Goal: Find specific page/section: Find specific page/section

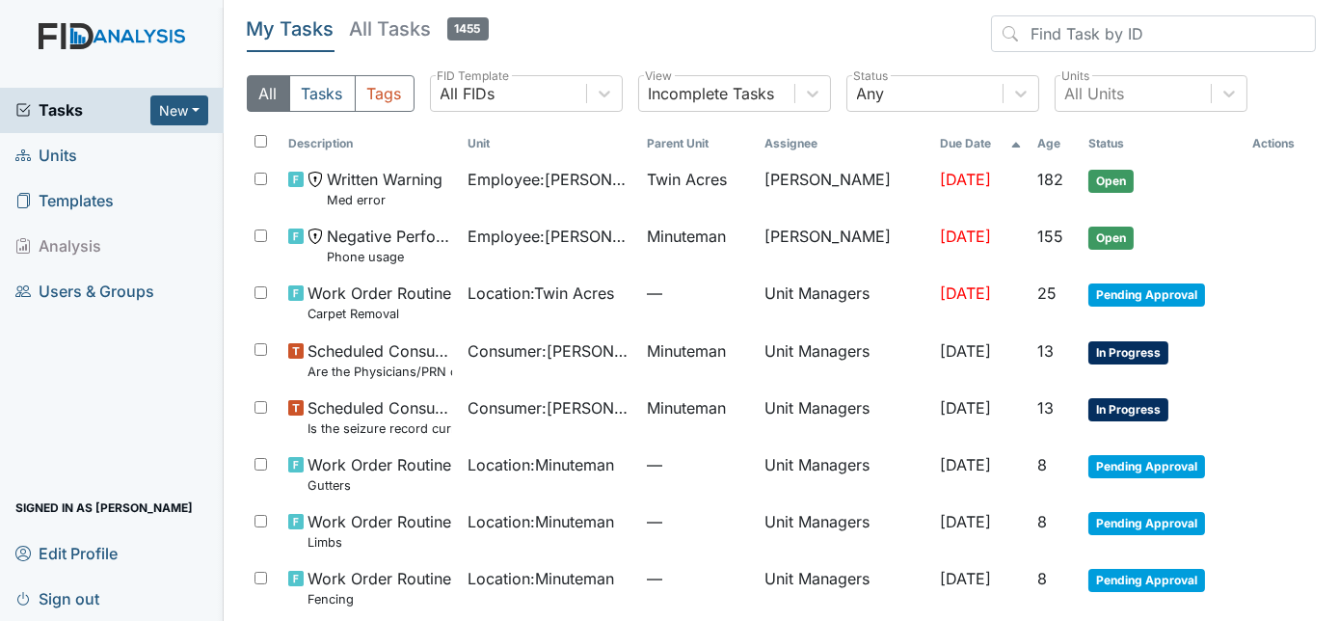
click at [71, 144] on span "Units" at bounding box center [46, 156] width 62 height 30
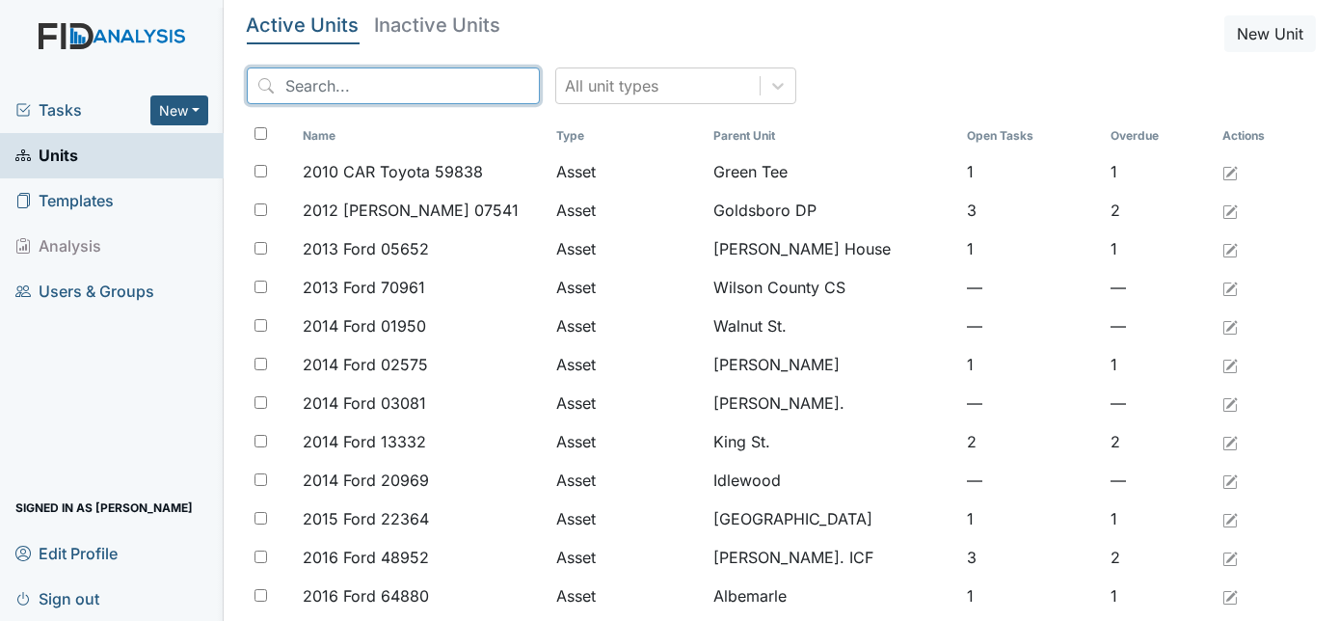
click at [318, 90] on input "search" at bounding box center [393, 85] width 293 height 37
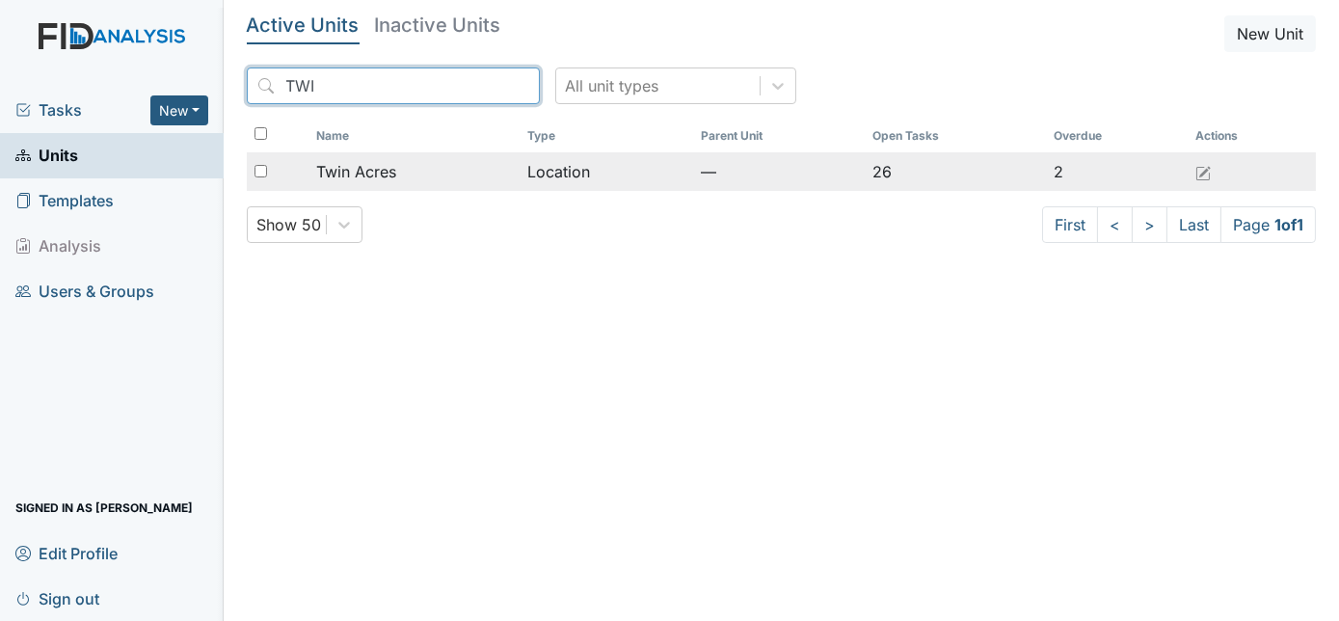
type input "TWI"
click at [369, 172] on span "Twin Acres" at bounding box center [356, 171] width 80 height 23
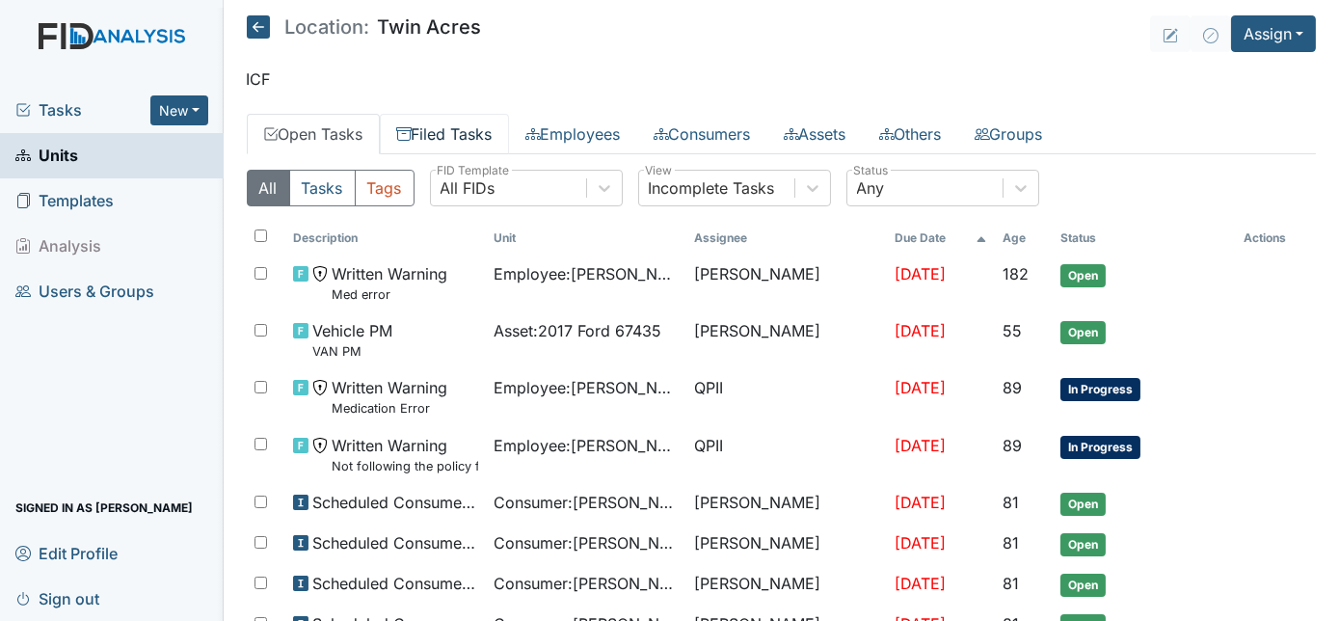
click at [432, 146] on link "Filed Tasks" at bounding box center [444, 134] width 129 height 40
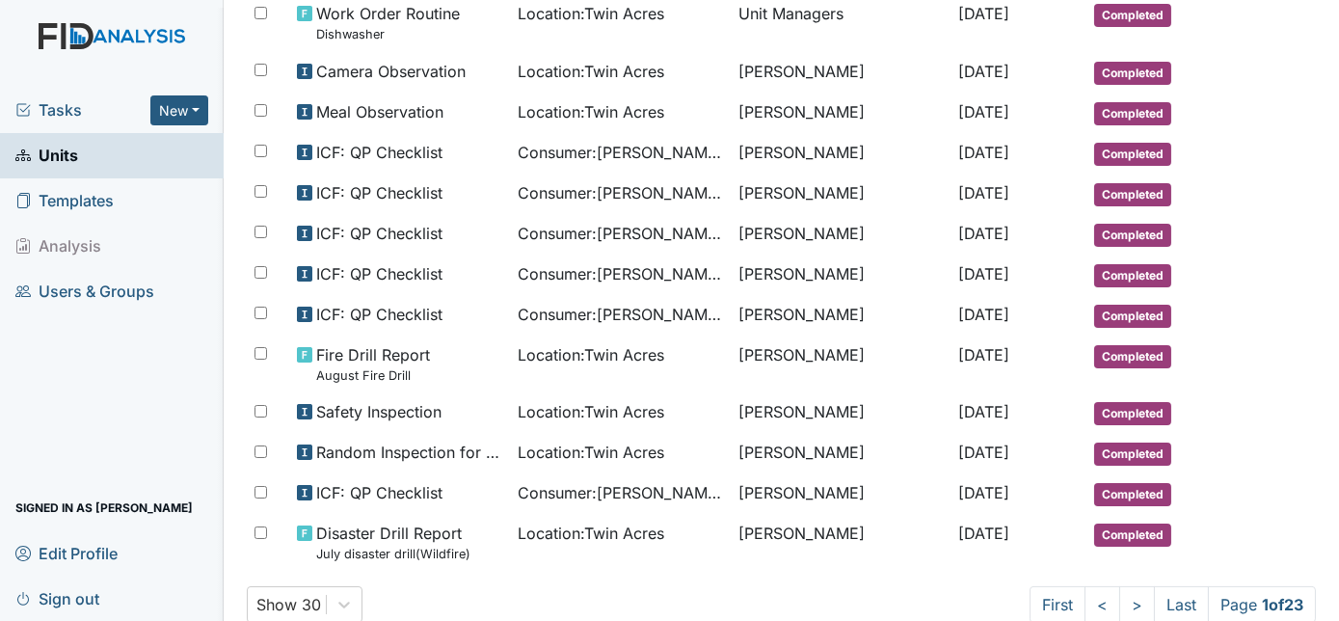
scroll to position [1010, 0]
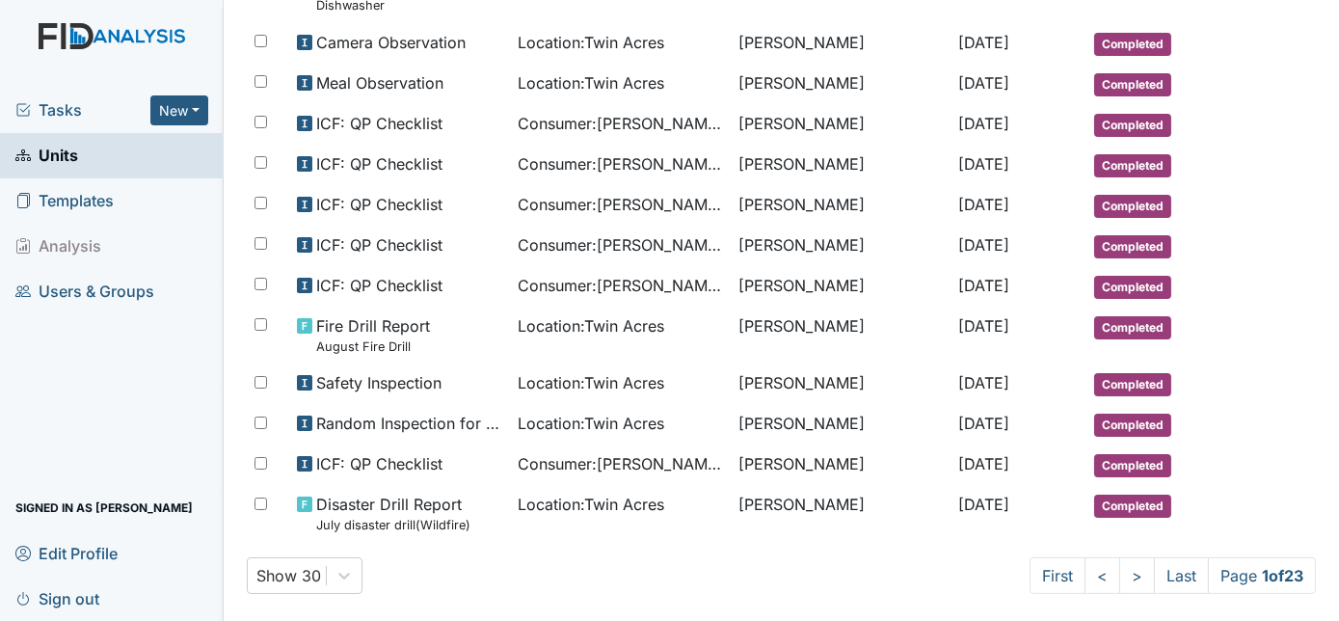
click at [64, 105] on span "Tasks" at bounding box center [82, 109] width 135 height 23
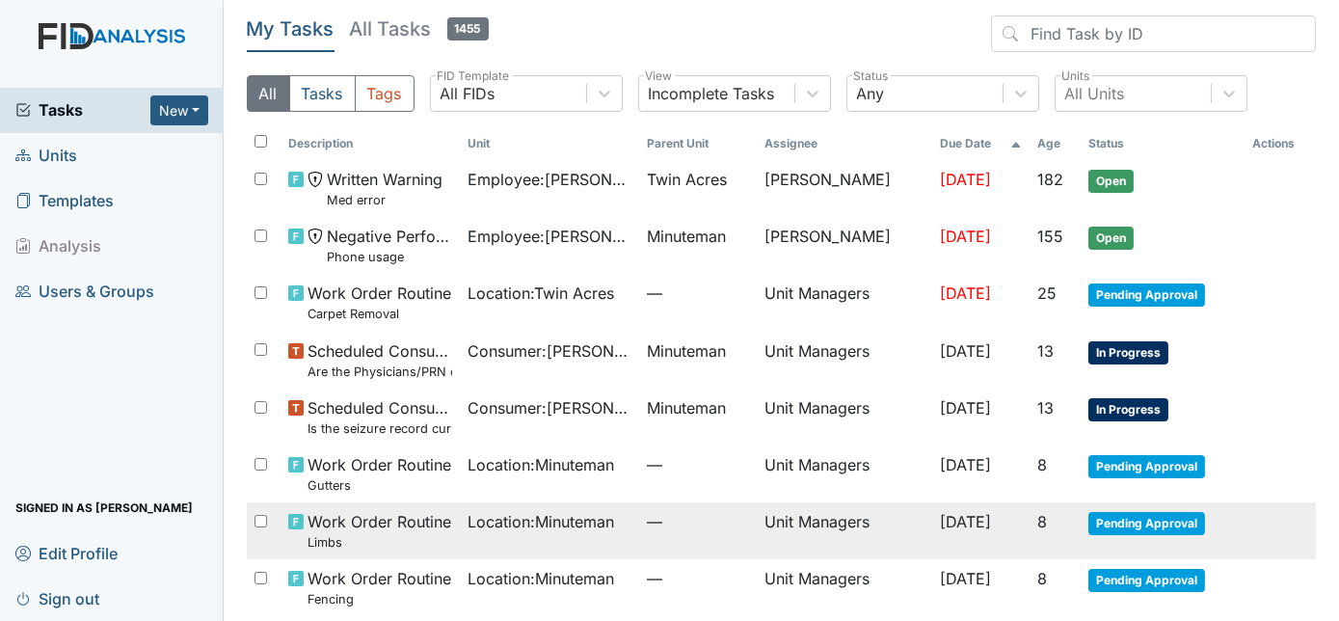
click at [603, 524] on span "Location : Minuteman" at bounding box center [541, 521] width 147 height 23
